Goal: Transaction & Acquisition: Purchase product/service

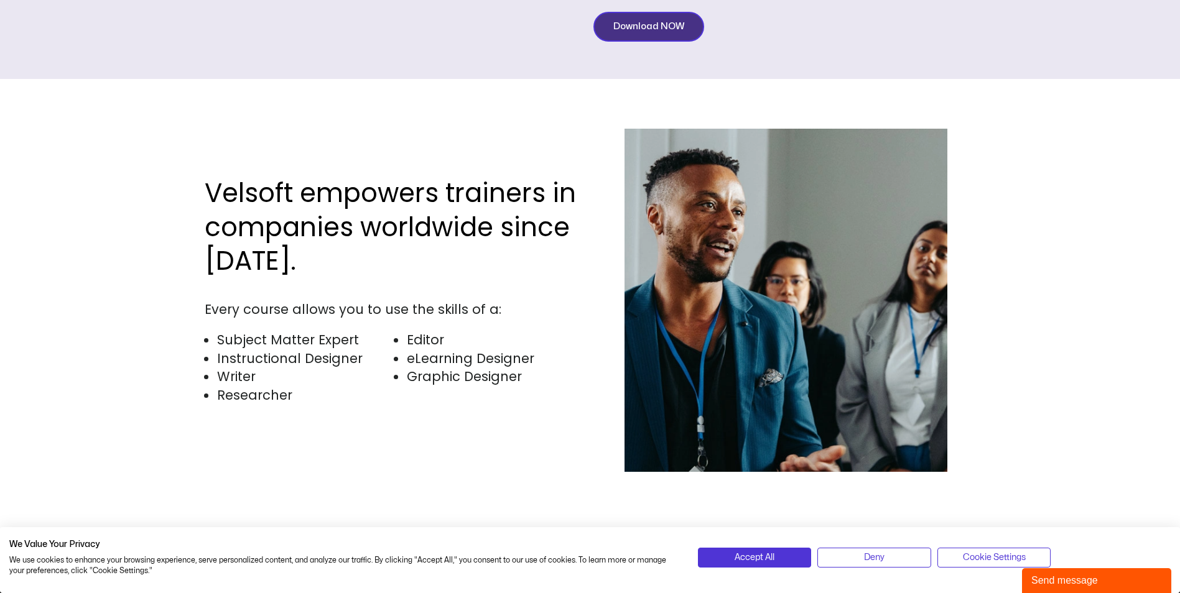
scroll to position [3608, 0]
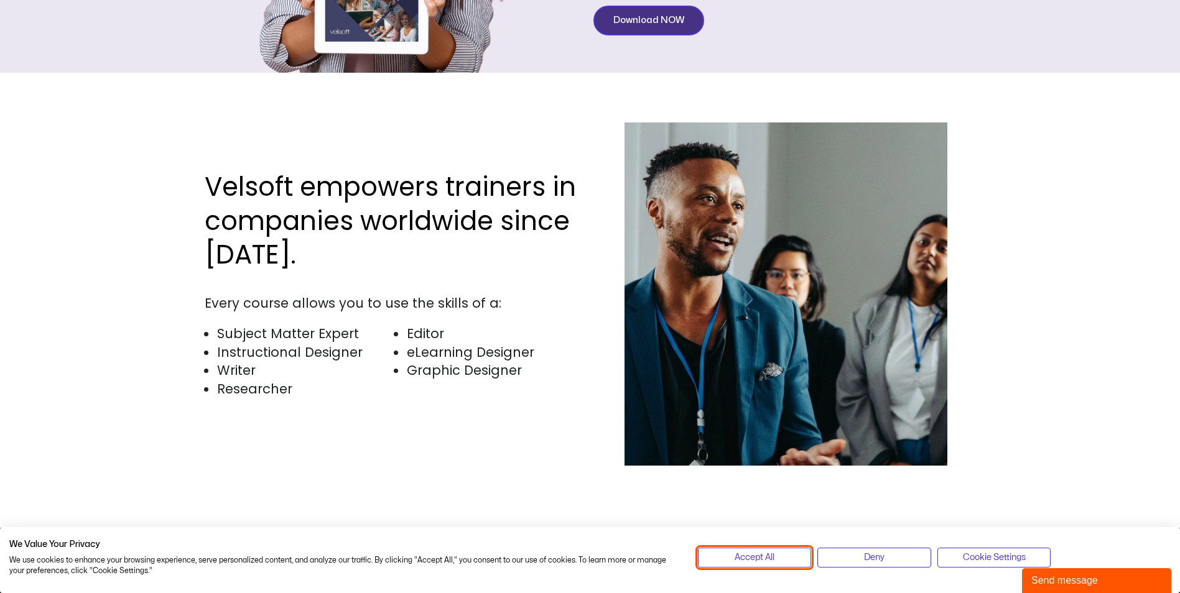
click at [761, 555] on span "Accept All" at bounding box center [755, 558] width 40 height 14
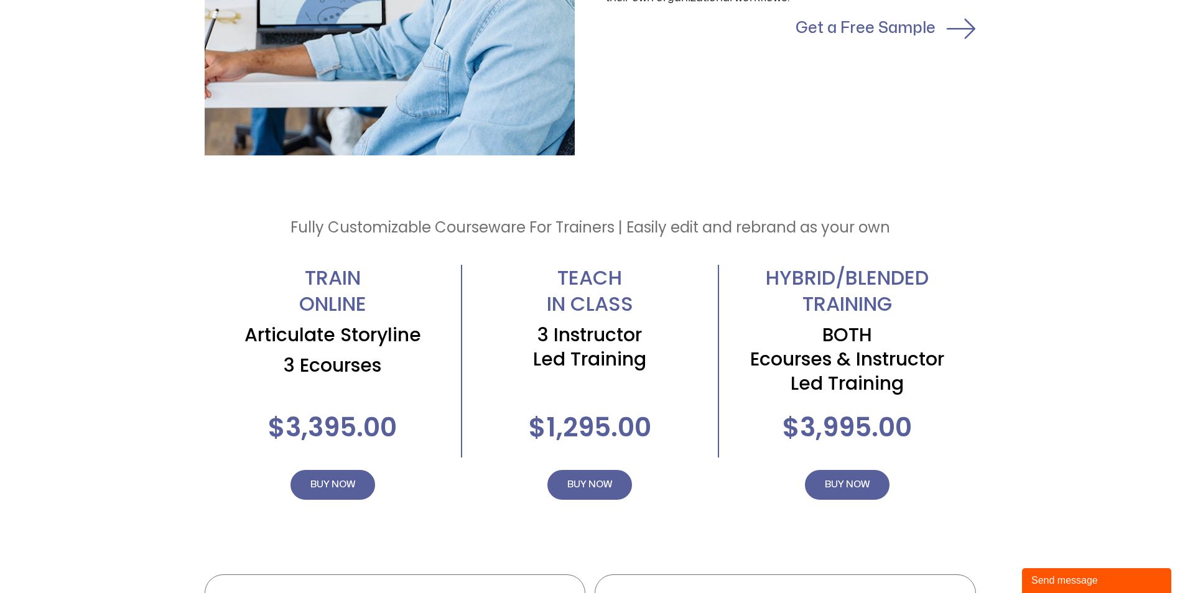
scroll to position [2488, 0]
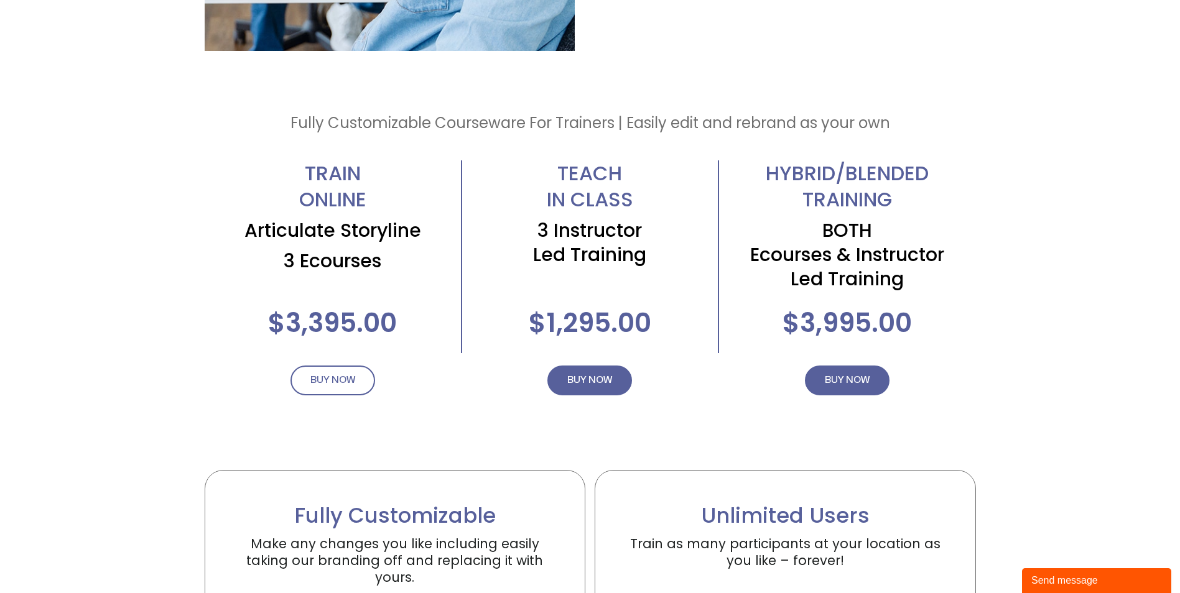
drag, startPoint x: 336, startPoint y: 387, endPoint x: 341, endPoint y: 393, distance: 8.0
click at [336, 387] on span "BUY NOW" at bounding box center [332, 380] width 45 height 15
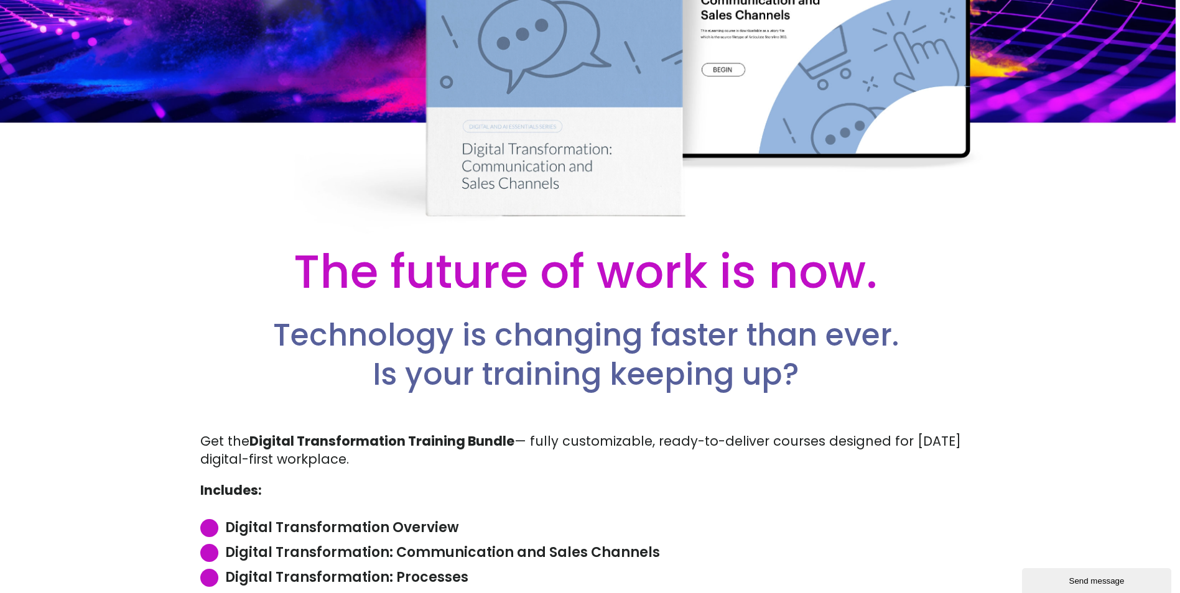
scroll to position [373, 4]
